Goal: Navigation & Orientation: Find specific page/section

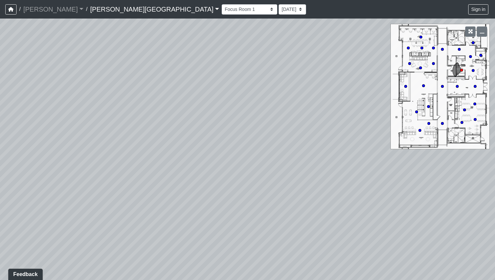
click at [30, 82] on div "Loading... Clubroom - Entrance Loading... Entry - Booths Loading... Hallway 3 L…" at bounding box center [247, 149] width 495 height 261
drag, startPoint x: 30, startPoint y: 45, endPoint x: 210, endPoint y: 39, distance: 180.1
click at [210, 39] on div "Loading... Clubroom - Entrance Loading... Entry - Booths Loading... Hallway 3 L…" at bounding box center [247, 149] width 495 height 261
drag, startPoint x: 84, startPoint y: 152, endPoint x: 447, endPoint y: 14, distance: 388.0
click at [447, 14] on div "/ [PERSON_NAME] Loading... / [PERSON_NAME][GEOGRAPHIC_DATA][PERSON_NAME] Loadin…" at bounding box center [247, 140] width 495 height 280
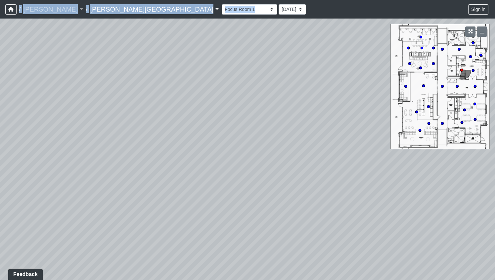
drag, startPoint x: 204, startPoint y: 13, endPoint x: 411, endPoint y: 62, distance: 213.5
click at [411, 62] on div "/ [PERSON_NAME] Loading... / [PERSON_NAME][GEOGRAPHIC_DATA][PERSON_NAME] Loadin…" at bounding box center [247, 140] width 495 height 280
drag, startPoint x: 183, startPoint y: 150, endPoint x: 426, endPoint y: 177, distance: 244.4
click at [426, 176] on div "Loading... Clubroom - Entrance Loading... Entry - Booths Loading... Hallway 3 L…" at bounding box center [247, 149] width 495 height 261
drag, startPoint x: 217, startPoint y: 84, endPoint x: 233, endPoint y: 201, distance: 117.9
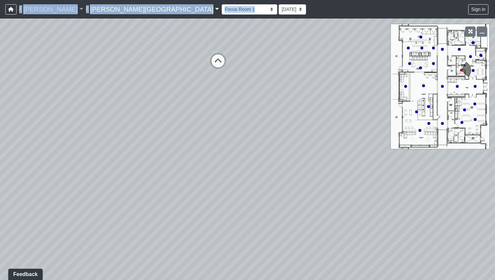
click at [233, 201] on div "Loading... Clubroom - Entrance Loading... Entry - Booths Loading... Hallway 3 L…" at bounding box center [247, 149] width 495 height 261
click at [229, 128] on icon at bounding box center [229, 130] width 20 height 20
drag, startPoint x: 255, startPoint y: 132, endPoint x: 67, endPoint y: 98, distance: 192.1
click at [67, 98] on div "Loading... Clubroom - Entrance Loading... Entry - Booths Loading... Hallway 3 L…" at bounding box center [247, 149] width 495 height 261
drag, startPoint x: 231, startPoint y: 144, endPoint x: 45, endPoint y: 150, distance: 186.1
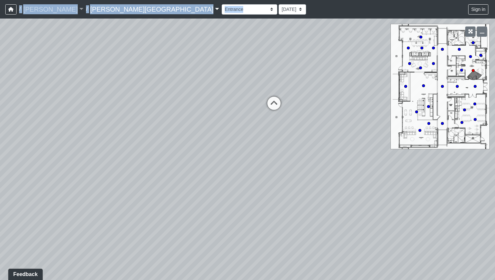
click at [45, 150] on div "Loading... Clubroom - Entrance Loading... Entry - Booths Loading... Hallway 3 L…" at bounding box center [247, 149] width 495 height 261
drag, startPoint x: 262, startPoint y: 134, endPoint x: 218, endPoint y: 139, distance: 44.3
click at [219, 143] on div "Loading... Clubroom - Entrance Loading... Entry - Booths Loading... Hallway 3 L…" at bounding box center [247, 149] width 495 height 261
click at [242, 112] on icon at bounding box center [242, 114] width 20 height 20
drag, startPoint x: 331, startPoint y: 162, endPoint x: 122, endPoint y: 225, distance: 217.4
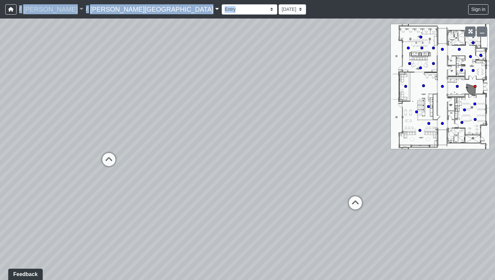
click at [122, 225] on div "Loading... Clubroom - Entrance Loading... Entry - Booths Loading... Hallway 3 L…" at bounding box center [247, 149] width 495 height 261
drag, startPoint x: 283, startPoint y: 246, endPoint x: 178, endPoint y: 176, distance: 125.9
click at [178, 176] on div "Loading... Clubroom - Entrance Loading... Entry - Booths Loading... Hallway 3 L…" at bounding box center [247, 149] width 495 height 261
drag, startPoint x: 167, startPoint y: 134, endPoint x: 429, endPoint y: 160, distance: 262.4
click at [428, 160] on div "Loading... Clubroom - Entrance Loading... Entry - Booths Loading... Hallway 3 L…" at bounding box center [247, 149] width 495 height 261
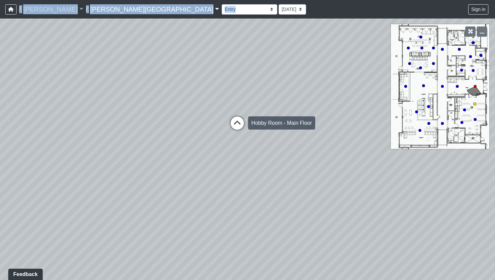
click at [234, 124] on icon at bounding box center [237, 126] width 20 height 20
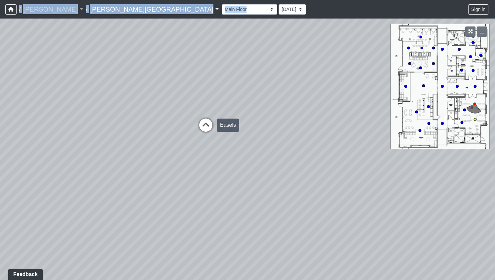
click at [210, 125] on icon at bounding box center [206, 128] width 20 height 20
drag, startPoint x: 280, startPoint y: 162, endPoint x: 0, endPoint y: 185, distance: 281.2
click at [0, 185] on div "Loading... Clubroom - Entrance Loading... Entry - Booths Loading... Hallway 3 L…" at bounding box center [247, 149] width 495 height 261
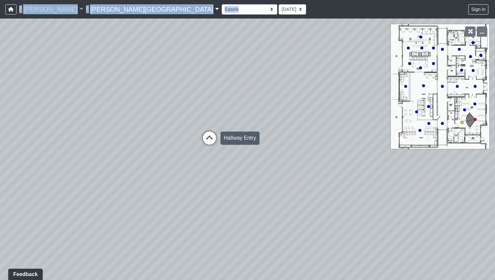
click at [212, 138] on icon at bounding box center [210, 141] width 20 height 20
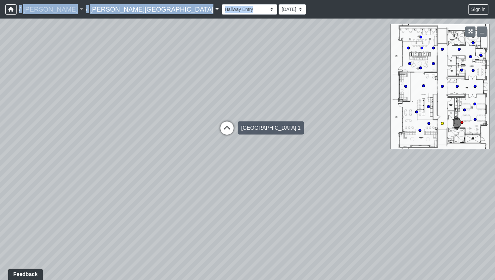
click at [230, 129] on icon at bounding box center [227, 131] width 20 height 20
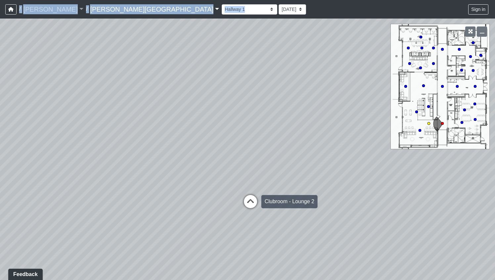
click at [251, 201] on icon at bounding box center [251, 205] width 20 height 20
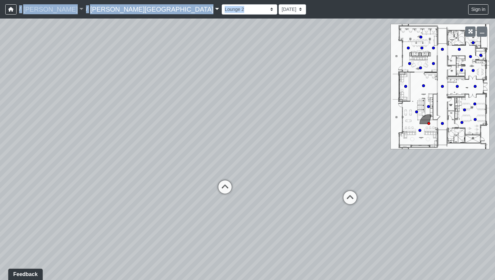
drag, startPoint x: 372, startPoint y: 192, endPoint x: 133, endPoint y: 219, distance: 240.4
click at [133, 219] on div "Loading... Clubroom - Entrance Loading... Entry - Booths Loading... Hallway 3 L…" at bounding box center [247, 149] width 495 height 261
click at [210, 207] on icon at bounding box center [214, 209] width 20 height 20
select select "5RUyaef5Fa75NHkmRDMvrW"
drag, startPoint x: 287, startPoint y: 202, endPoint x: 0, endPoint y: 187, distance: 287.3
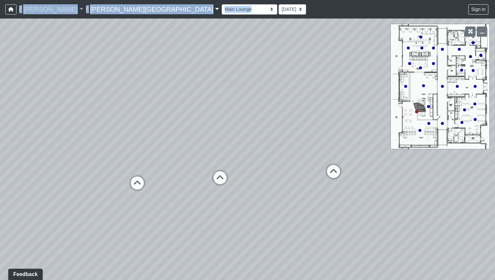
click at [0, 187] on div "Loading... Clubroom - Entrance Loading... Entry - Booths Loading... Hallway 3 L…" at bounding box center [247, 149] width 495 height 261
drag, startPoint x: 227, startPoint y: 211, endPoint x: 124, endPoint y: 148, distance: 121.2
click at [124, 148] on div "Loading... Clubroom - Entrance Loading... Entry - Booths Loading... Hallway 3 L…" at bounding box center [247, 149] width 495 height 261
click at [483, 32] on icon "button" at bounding box center [482, 31] width 5 height 5
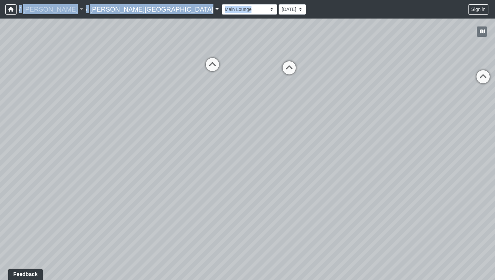
drag, startPoint x: 105, startPoint y: 174, endPoint x: 320, endPoint y: 116, distance: 222.8
click at [320, 116] on div "Loading... Clubroom - Entrance Loading... Entry - Booths Loading... Hallway 3 L…" at bounding box center [247, 149] width 495 height 261
drag, startPoint x: 261, startPoint y: 68, endPoint x: 258, endPoint y: 138, distance: 70.9
click at [259, 141] on div "Loading... Clubroom - Entrance Loading... Entry - Booths Loading... Hallway 3 L…" at bounding box center [247, 149] width 495 height 261
click at [216, 131] on icon at bounding box center [217, 136] width 20 height 20
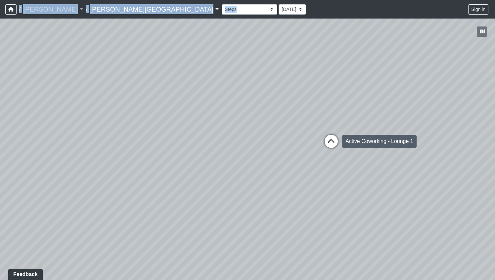
click at [334, 137] on icon at bounding box center [331, 145] width 20 height 20
drag, startPoint x: 382, startPoint y: 137, endPoint x: 212, endPoint y: 125, distance: 169.9
click at [212, 125] on div "Loading... Clubroom - Entrance Loading... Entry - Booths Loading... Hallway 3 L…" at bounding box center [247, 149] width 495 height 261
drag, startPoint x: 314, startPoint y: 151, endPoint x: 308, endPoint y: 148, distance: 5.8
click at [313, 152] on div "Loading... Clubroom - Entrance Loading... Entry - Booths Loading... Hallway 3 L…" at bounding box center [247, 149] width 495 height 261
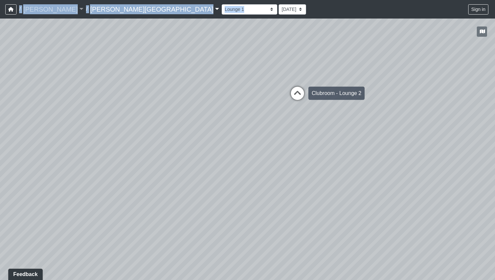
click at [293, 93] on icon at bounding box center [298, 97] width 20 height 20
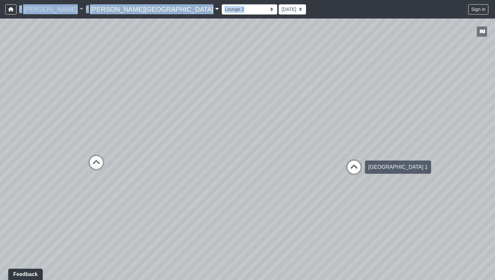
click at [353, 165] on icon at bounding box center [354, 171] width 20 height 20
drag, startPoint x: 258, startPoint y: 173, endPoint x: 405, endPoint y: 186, distance: 147.2
click at [404, 188] on div "Loading... Clubroom - Entrance Loading... Entry - Booths Loading... Hallway 3 L…" at bounding box center [247, 149] width 495 height 261
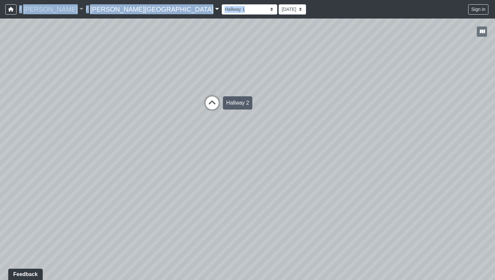
click at [211, 107] on icon at bounding box center [212, 106] width 20 height 20
click at [218, 128] on icon at bounding box center [213, 130] width 20 height 20
drag, startPoint x: 364, startPoint y: 175, endPoint x: 29, endPoint y: 130, distance: 338.4
click at [29, 130] on div "Loading... Clubroom - Entrance Loading... Entry - Booths Loading... Hallway 3 L…" at bounding box center [247, 149] width 495 height 261
click at [233, 67] on icon at bounding box center [229, 70] width 20 height 20
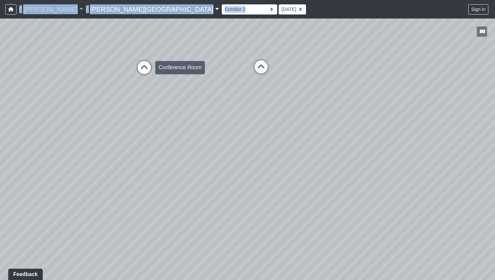
click at [146, 69] on icon at bounding box center [144, 71] width 20 height 20
drag, startPoint x: 118, startPoint y: 136, endPoint x: 360, endPoint y: 111, distance: 243.2
click at [360, 111] on div "Loading... Clubroom - Entrance Loading... Entry - Booths Loading... Hallway 3 L…" at bounding box center [247, 149] width 495 height 261
drag, startPoint x: 152, startPoint y: 106, endPoint x: 182, endPoint y: 206, distance: 104.5
click at [182, 206] on div "Loading... Clubroom - Entrance Loading... Entry - Booths Loading... Hallway 3 L…" at bounding box center [247, 149] width 495 height 261
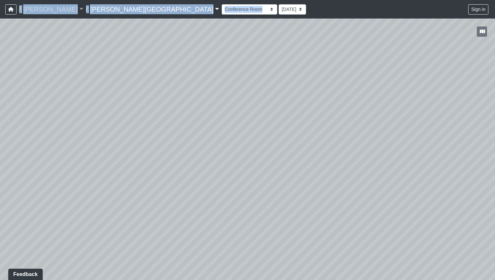
drag, startPoint x: 309, startPoint y: 170, endPoint x: 141, endPoint y: 106, distance: 180.7
click at [110, 101] on div "Loading... Clubroom - Entrance Loading... Entry - Booths Loading... Hallway 3 L…" at bounding box center [247, 149] width 495 height 261
drag, startPoint x: 227, startPoint y: 94, endPoint x: 0, endPoint y: 82, distance: 227.7
click at [0, 84] on div "Loading... Clubroom - Entrance Loading... Entry - Booths Loading... Hallway 3 L…" at bounding box center [247, 149] width 495 height 261
drag, startPoint x: 344, startPoint y: 77, endPoint x: 80, endPoint y: 130, distance: 269.2
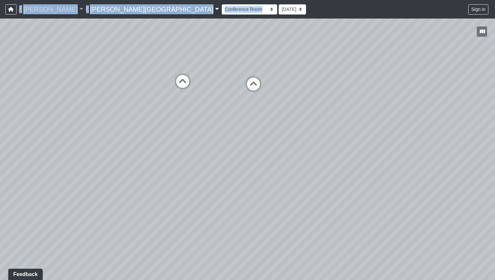
click at [80, 130] on div "Loading... Clubroom - Entrance Loading... Entry - Booths Loading... Hallway 3 L…" at bounding box center [247, 149] width 495 height 261
click at [224, 86] on icon at bounding box center [224, 87] width 20 height 20
drag, startPoint x: 310, startPoint y: 142, endPoint x: 466, endPoint y: 48, distance: 181.4
click at [466, 48] on div "Loading... Clubroom - Entrance Loading... Entry - Booths Loading... Hallway 3 L…" at bounding box center [247, 149] width 495 height 261
drag, startPoint x: 126, startPoint y: 82, endPoint x: 405, endPoint y: 197, distance: 302.6
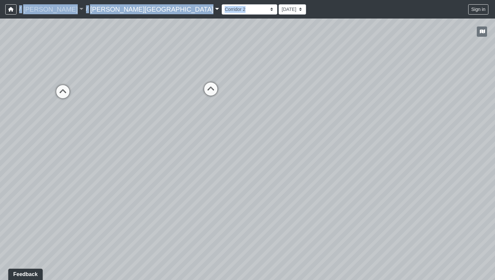
click at [407, 197] on div "Loading... Clubroom - Entrance Loading... Entry - Booths Loading... Hallway 3 L…" at bounding box center [247, 149] width 495 height 261
click at [217, 100] on icon at bounding box center [215, 104] width 20 height 20
drag, startPoint x: 387, startPoint y: 129, endPoint x: 161, endPoint y: 145, distance: 226.3
click at [161, 145] on div "Loading... Clubroom - Entrance Loading... Entry - Booths Loading... Hallway 3 L…" at bounding box center [247, 149] width 495 height 261
drag, startPoint x: 302, startPoint y: 141, endPoint x: 260, endPoint y: 140, distance: 42.1
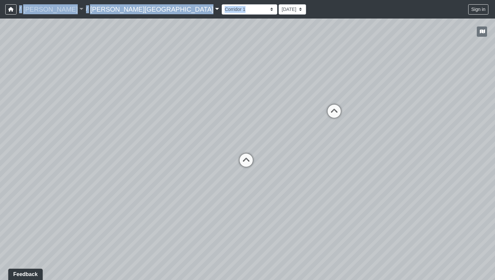
click at [261, 141] on div "Loading... Clubroom - Entrance Loading... Entry - Booths Loading... Hallway 3 L…" at bounding box center [247, 149] width 495 height 261
click at [239, 160] on icon at bounding box center [244, 164] width 20 height 20
click at [263, 118] on icon at bounding box center [261, 120] width 20 height 20
select select "jjYrwuVTQNM22FbxVCQ1FR"
drag, startPoint x: 245, startPoint y: 157, endPoint x: 0, endPoint y: 213, distance: 251.3
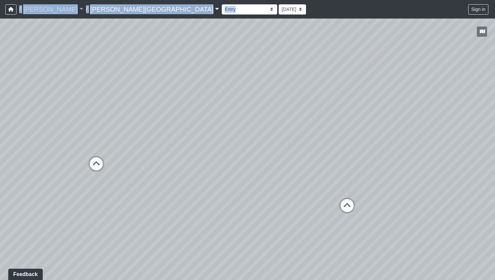
click at [0, 213] on div "Loading... Clubroom - Entrance Loading... Entry - Booths Loading... Hallway 3 L…" at bounding box center [247, 149] width 495 height 261
drag, startPoint x: 190, startPoint y: 199, endPoint x: 163, endPoint y: 149, distance: 56.7
click at [163, 149] on div "Loading... Clubroom - Entrance Loading... Entry - Booths Loading... Hallway 3 L…" at bounding box center [247, 149] width 495 height 261
